Goal: Task Accomplishment & Management: Use online tool/utility

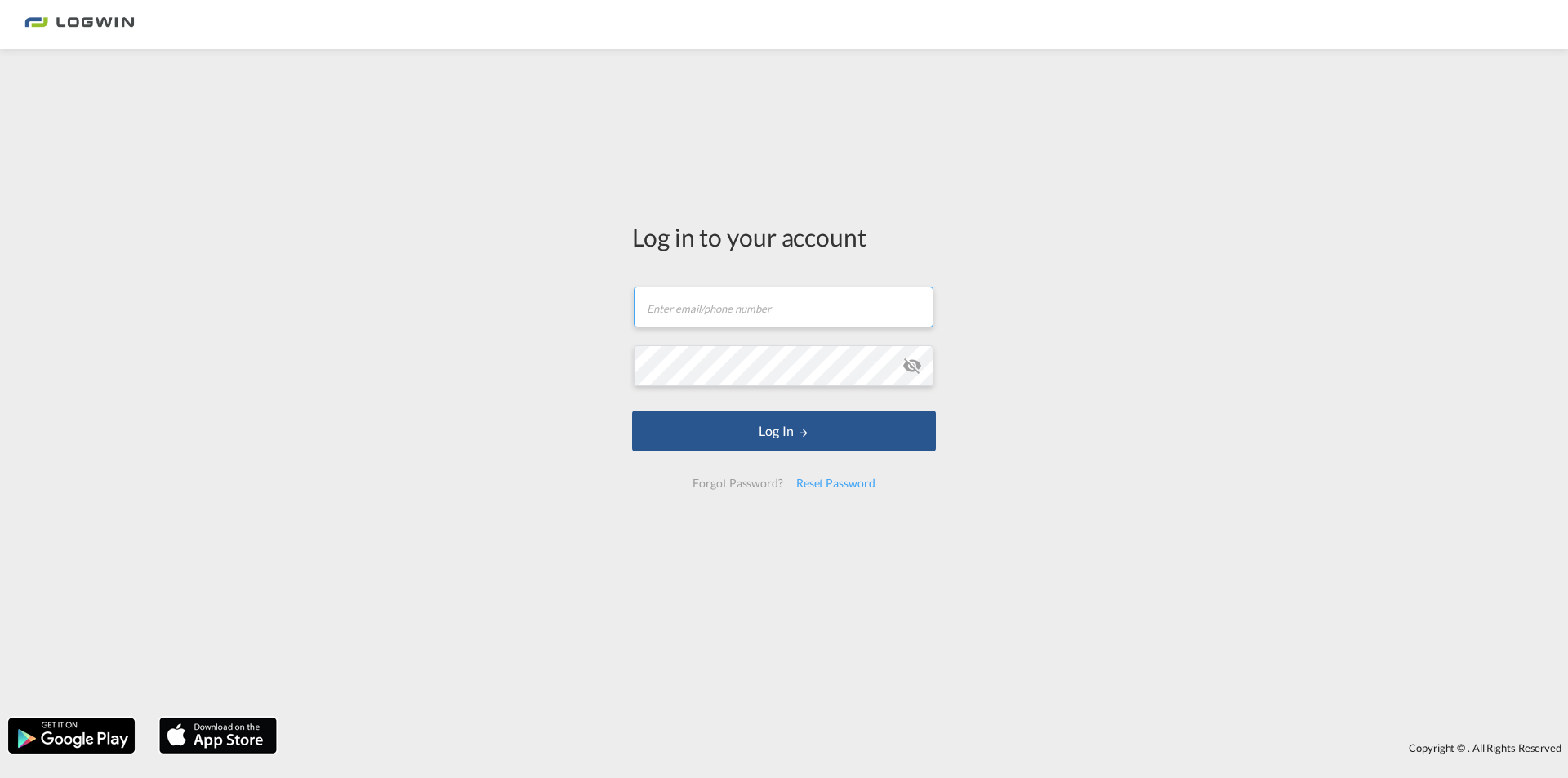
click at [751, 319] on input "text" at bounding box center [784, 307] width 299 height 41
paste input "[PERSON_NAME][EMAIL_ADDRESS][DOMAIN_NAME]"
type input "[PERSON_NAME][EMAIL_ADDRESS][DOMAIN_NAME]"
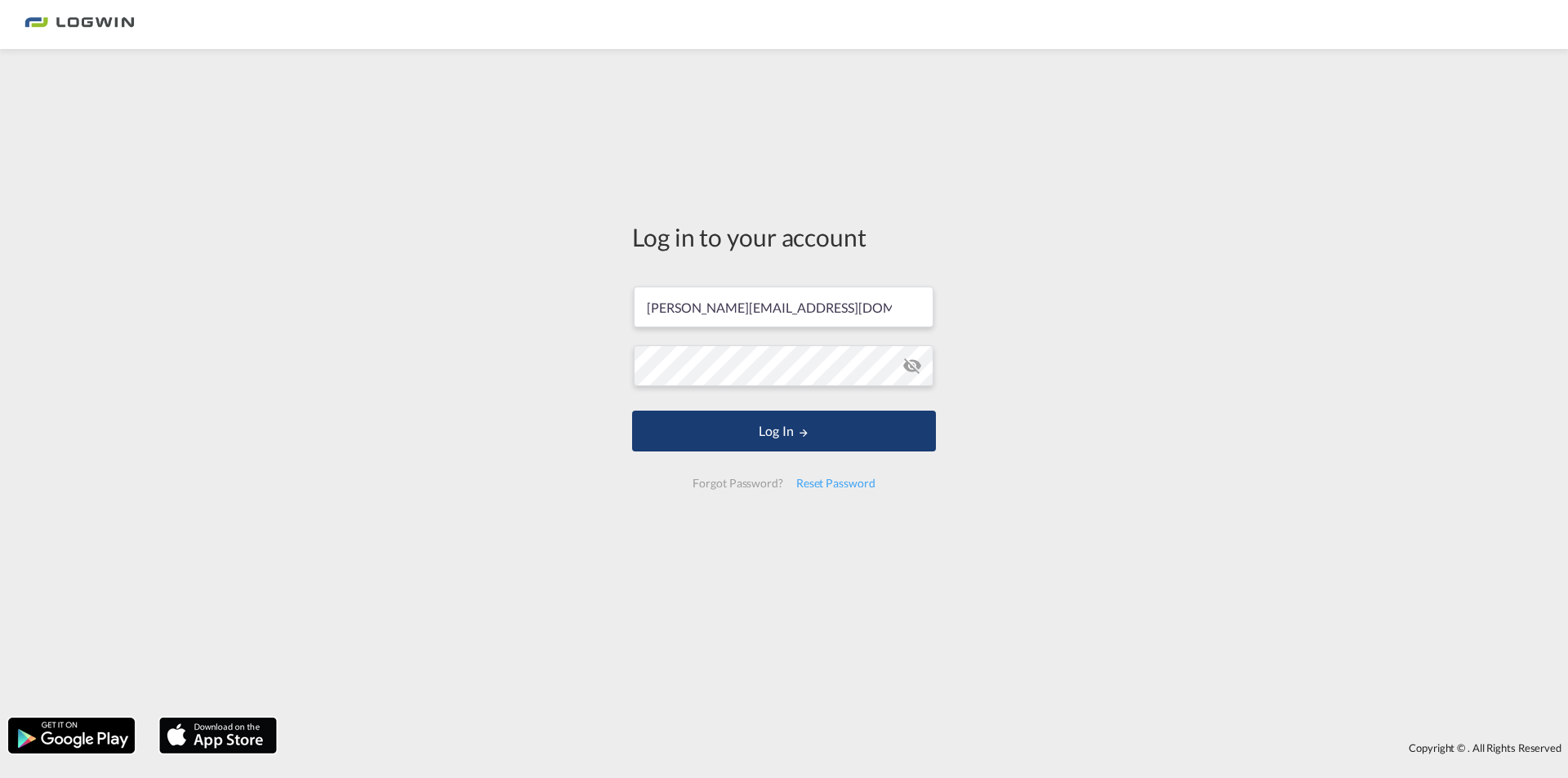
click at [744, 430] on button "Log In" at bounding box center [784, 431] width 303 height 41
